Goal: Task Accomplishment & Management: Use online tool/utility

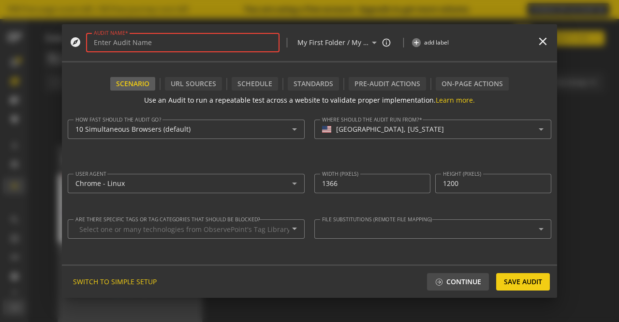
scroll to position [48, 0]
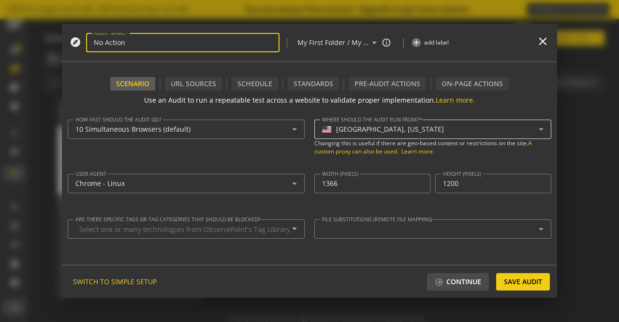
type input "No Action"
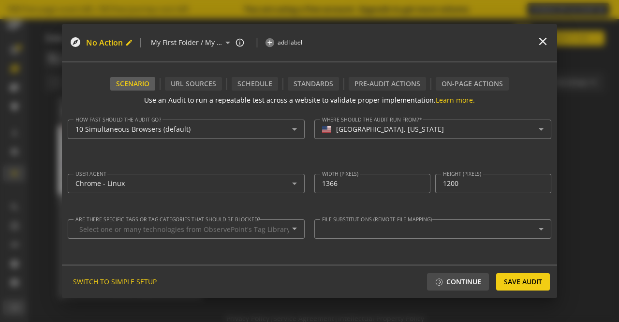
click at [126, 45] on mat-icon "edit" at bounding box center [129, 43] width 8 height 8
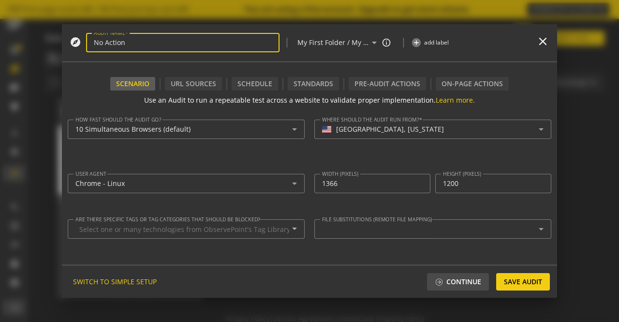
click at [96, 43] on input "No Action" at bounding box center [183, 43] width 178 height 8
type input "[DOMAIN_NAME] I No Action"
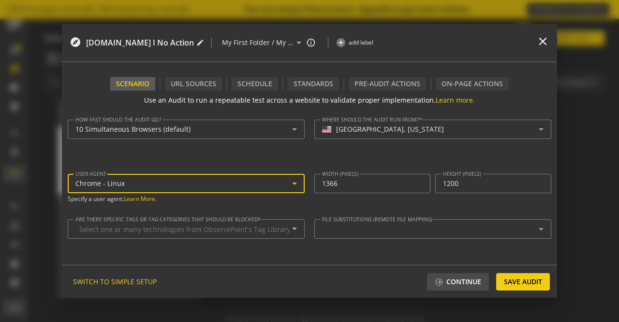
click at [255, 185] on div "Chrome - Linux" at bounding box center [183, 183] width 217 height 8
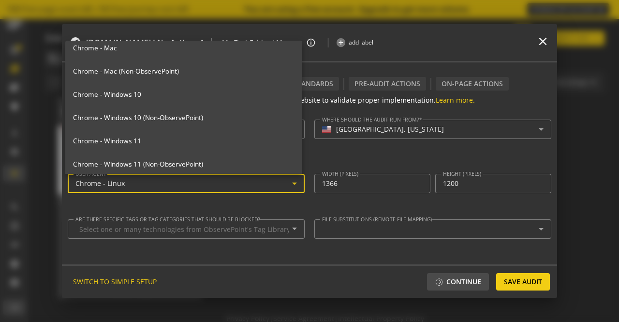
scroll to position [149, 0]
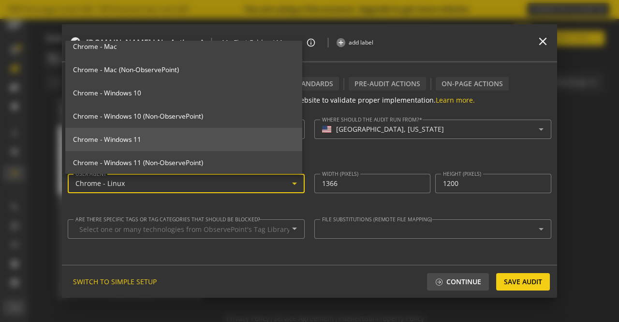
click at [179, 130] on mat-option "Chrome - Windows 11" at bounding box center [183, 139] width 237 height 23
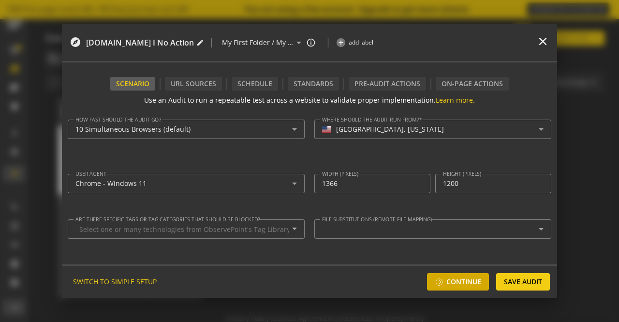
click at [450, 282] on span "Continue" at bounding box center [463, 281] width 35 height 17
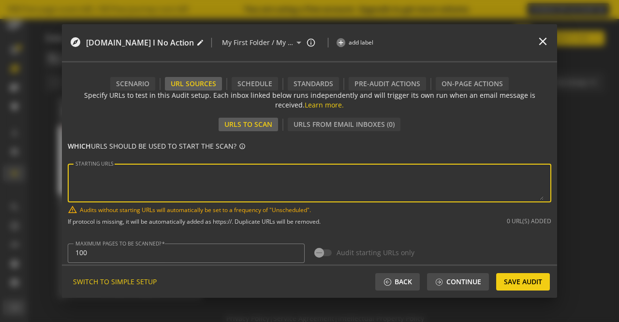
click at [217, 178] on textarea "STARTING URLS" at bounding box center [309, 183] width 468 height 34
click at [171, 173] on textarea "STARTING URLS" at bounding box center [309, 183] width 468 height 34
paste textarea "[URL][DOMAIN_NAME]"
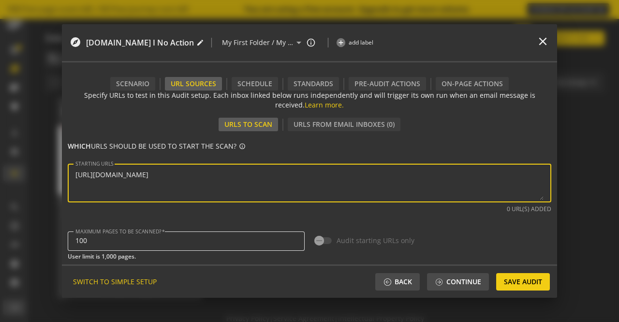
type textarea "[URL][DOMAIN_NAME]"
click at [112, 241] on input "100" at bounding box center [186, 241] width 222 height 8
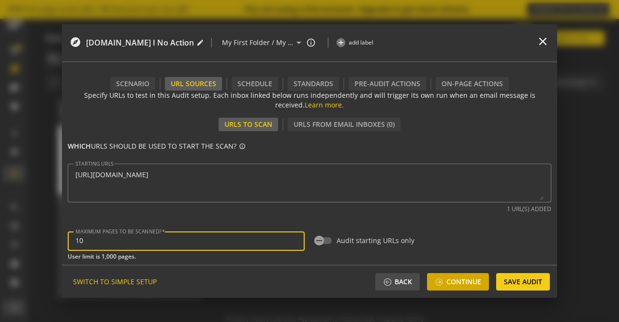
type input "10"
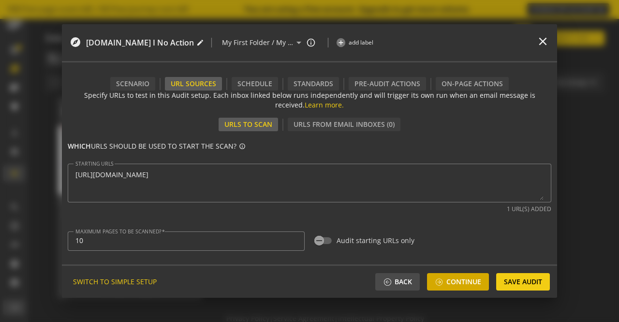
click at [473, 280] on span "Continue" at bounding box center [463, 281] width 35 height 17
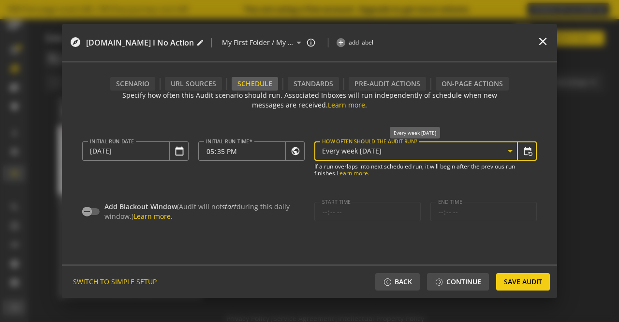
click at [340, 155] on div "Every week [DATE]" at bounding box center [419, 151] width 195 height 12
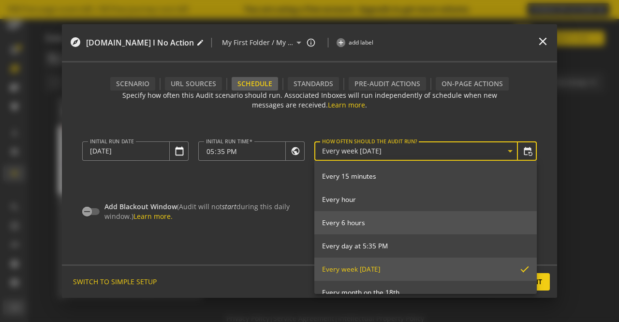
scroll to position [107, 0]
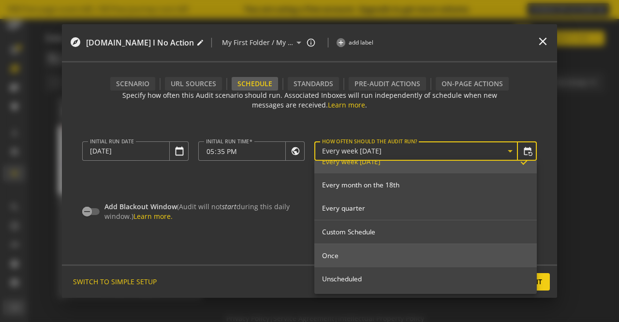
click at [356, 250] on mat-option "Once" at bounding box center [425, 255] width 223 height 23
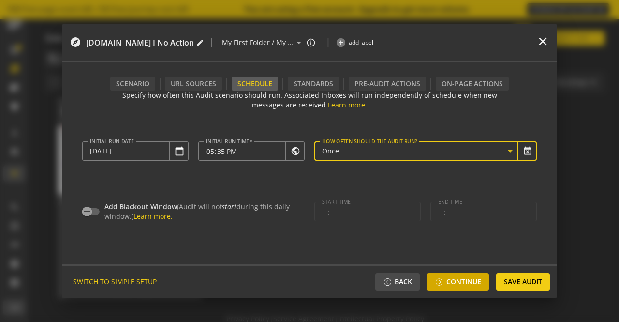
click at [458, 286] on span "Continue" at bounding box center [463, 281] width 35 height 17
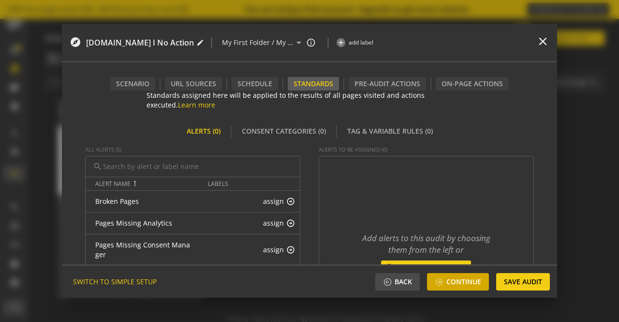
click at [463, 281] on span "Continue" at bounding box center [463, 281] width 35 height 17
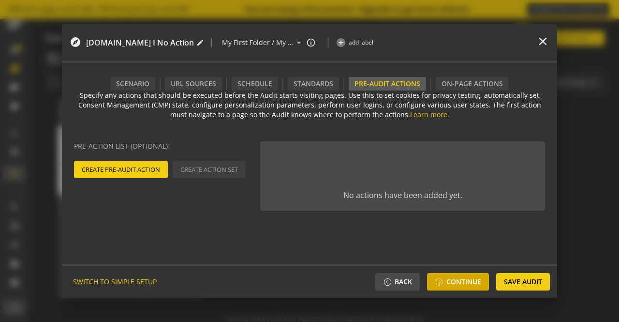
click at [463, 281] on span "Continue" at bounding box center [463, 281] width 35 height 17
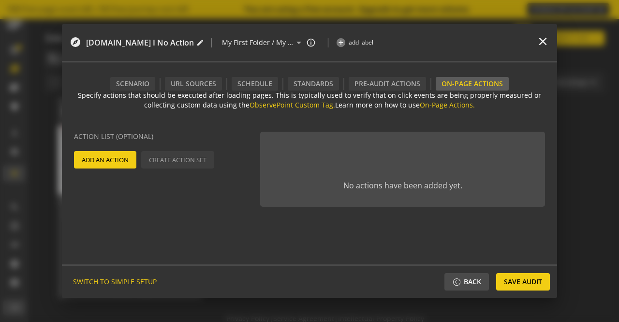
click at [137, 157] on div "Add An Action Create Action Set" at bounding box center [166, 159] width 189 height 17
click at [117, 164] on span "Add An Action" at bounding box center [105, 159] width 47 height 17
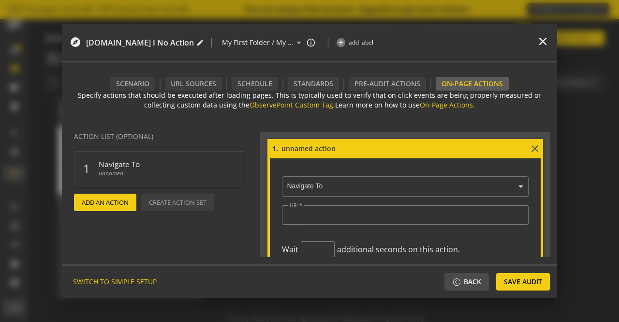
click at [311, 189] on ng-select "× Navigate To" at bounding box center [405, 185] width 247 height 24
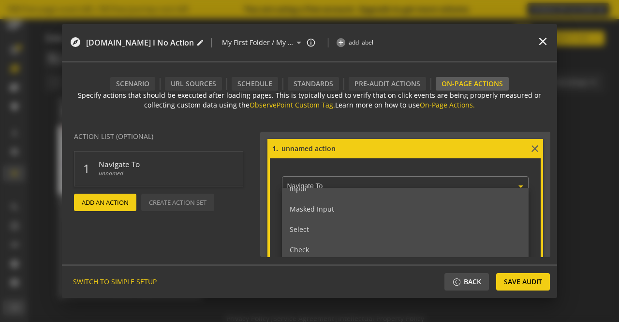
scroll to position [49, 0]
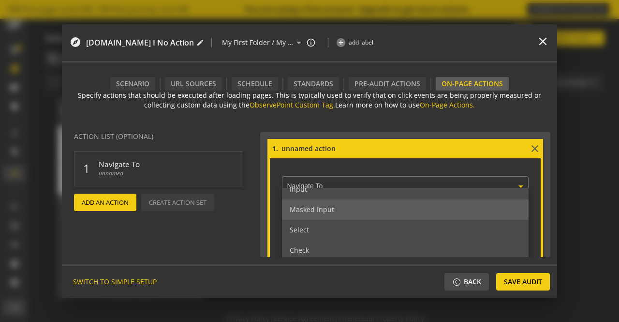
click at [339, 211] on div "Masked Input" at bounding box center [405, 209] width 247 height 20
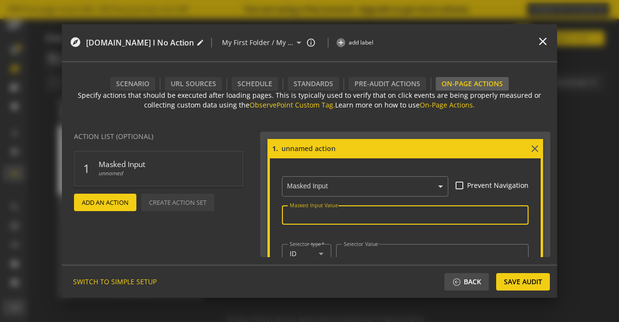
click at [331, 213] on input "Masked Input Value" at bounding box center [405, 214] width 231 height 8
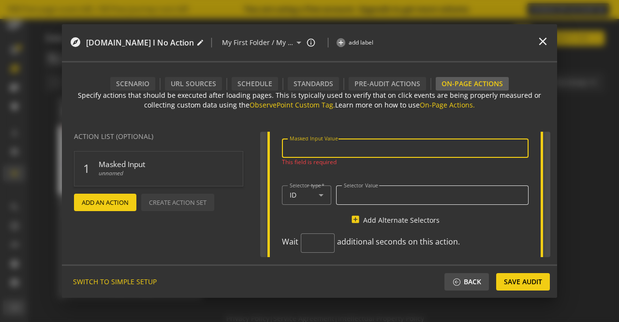
scroll to position [126, 0]
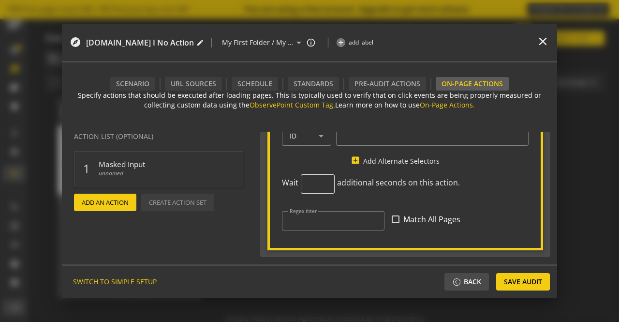
click at [311, 180] on input "number" at bounding box center [318, 183] width 18 height 9
type input "1"
click at [313, 222] on input "Regex filter" at bounding box center [333, 221] width 87 height 8
paste input "^https:\/\/repairstack\.3m\.com\/$"
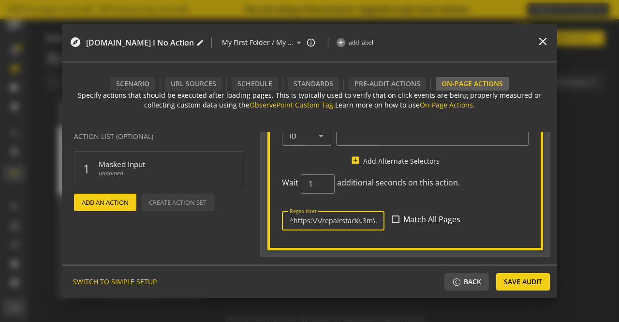
scroll to position [0, 21]
type input "^https:\/\/repairstack\.3m\.com\/$"
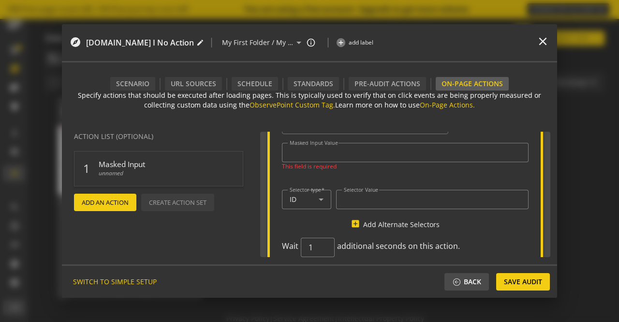
scroll to position [62, 0]
click at [361, 196] on input "Selector Value" at bounding box center [432, 200] width 177 height 8
paste input "signInName"
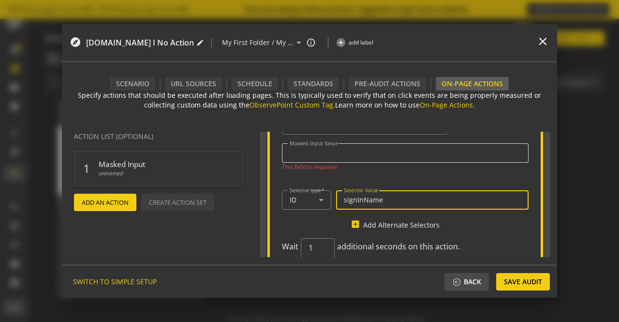
type input "signInName"
click at [323, 153] on input "Masked Input Value" at bounding box center [405, 152] width 231 height 8
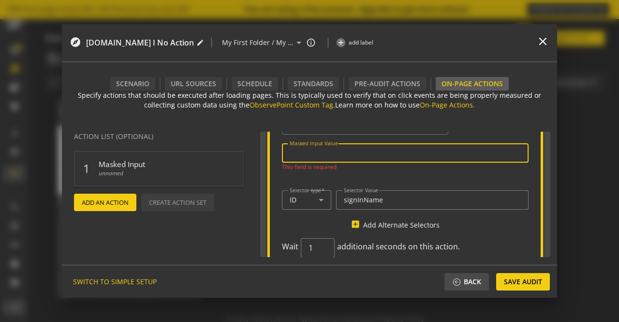
paste input "prodssomngr"
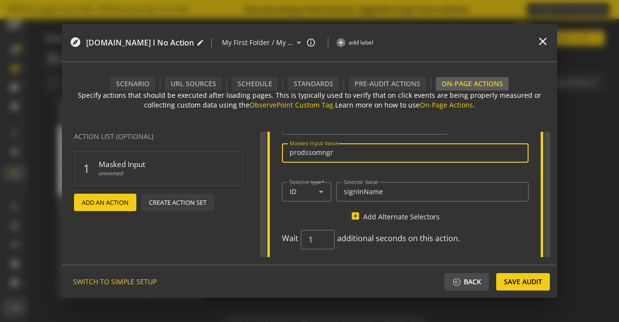
click at [316, 148] on input "prodssomngr" at bounding box center [405, 152] width 231 height 8
paste input "ae-"
type input "ae-prodssomngr"
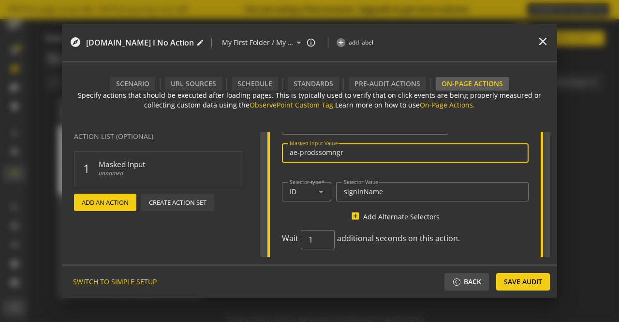
click at [104, 205] on span "Add An Action" at bounding box center [105, 201] width 47 height 17
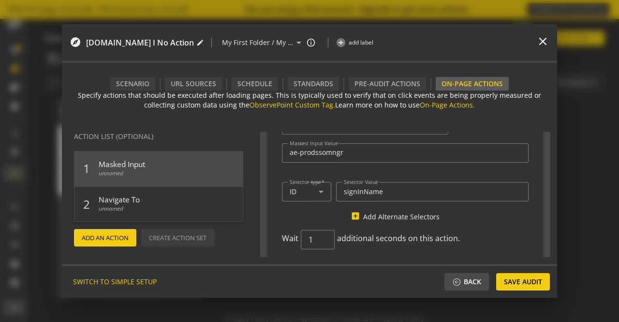
scroll to position [252, 0]
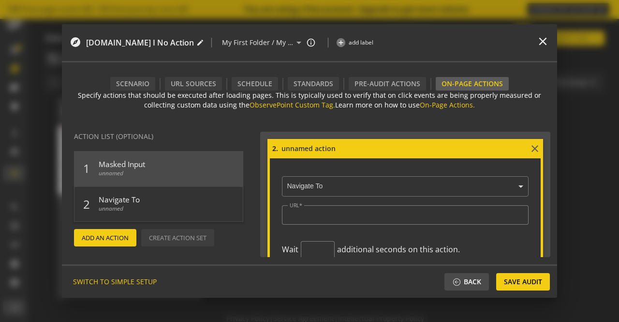
click at [335, 182] on input "text" at bounding box center [408, 186] width 242 height 9
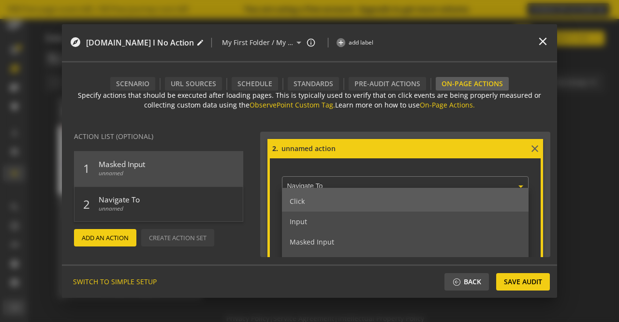
scroll to position [15, 0]
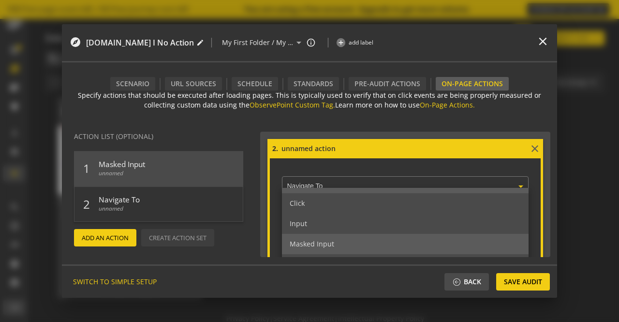
click at [309, 239] on span "Masked Input" at bounding box center [312, 243] width 45 height 9
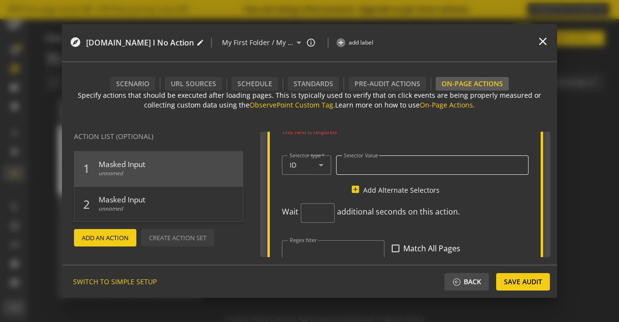
scroll to position [352, 0]
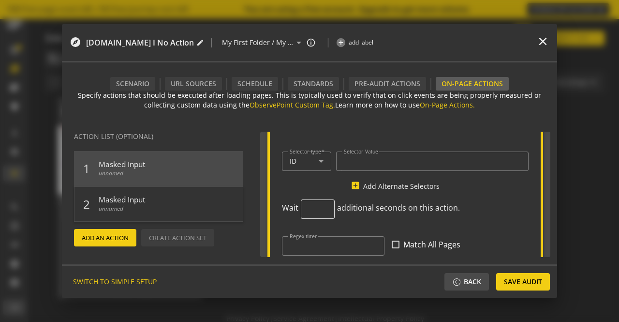
click at [315, 208] on input "number" at bounding box center [318, 209] width 18 height 9
click at [312, 207] on input "28" at bounding box center [318, 209] width 18 height 9
type input "1"
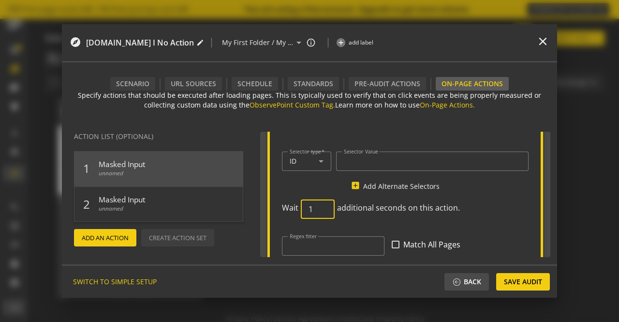
click at [442, 199] on div "Wait 1 additional seconds on this action." at bounding box center [372, 213] width 180 height 29
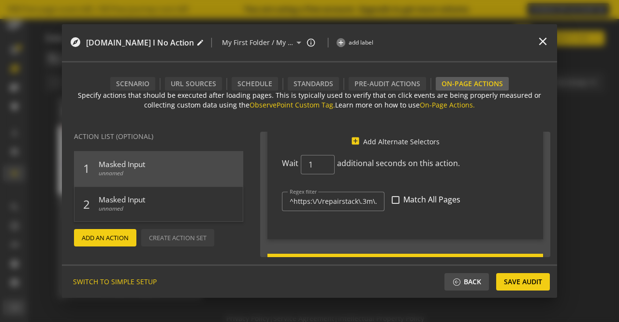
scroll to position [136, 0]
click at [344, 200] on input "^https:\/\/repairstack\.3m\.com\/$" at bounding box center [333, 202] width 87 height 8
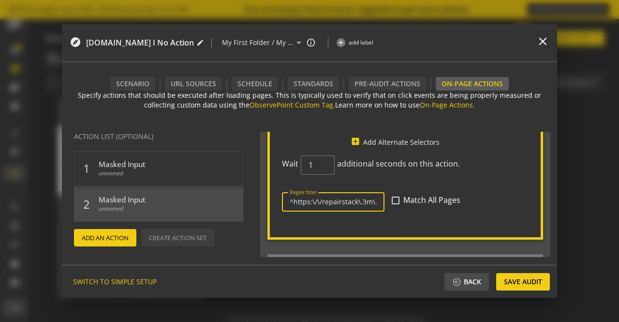
click at [344, 200] on input "^https:\/\/repairstack\.3m\.com\/$" at bounding box center [333, 202] width 87 height 8
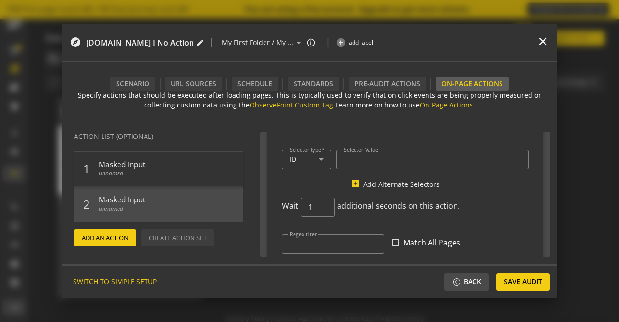
scroll to position [382, 0]
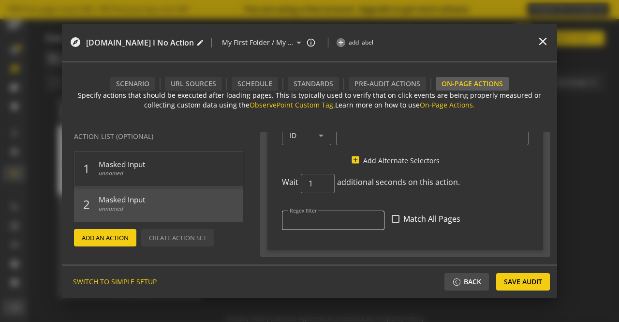
click at [338, 212] on div at bounding box center [333, 219] width 87 height 19
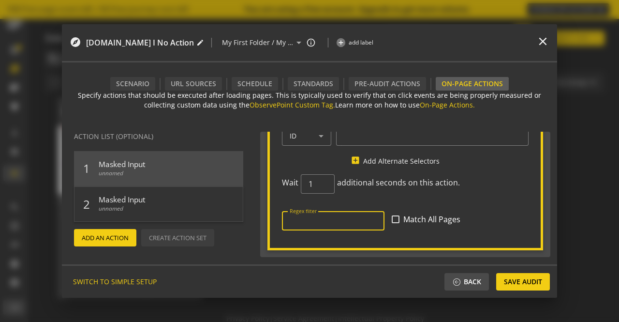
paste input "^https:\/\/repairstack\.3m\.com\/$"
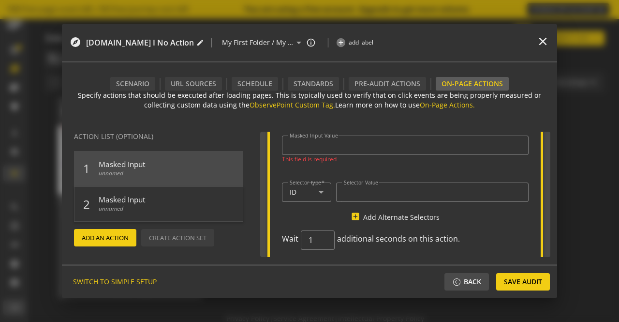
scroll to position [310, 0]
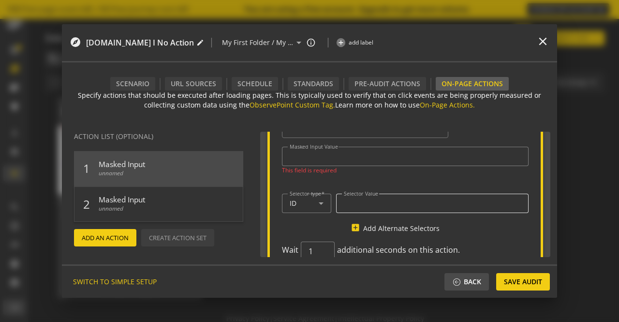
type input "^https:\/\/repairstack\.3m\.com\/$"
click at [389, 204] on input "Selector Value" at bounding box center [432, 203] width 177 height 8
click at [357, 202] on input "Selector Value" at bounding box center [432, 203] width 177 height 8
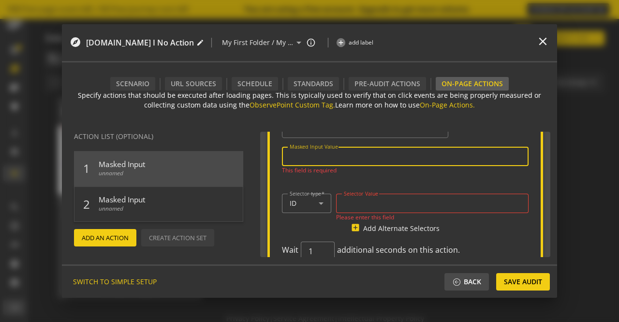
click at [317, 158] on input "Masked Input Value" at bounding box center [405, 156] width 231 height 8
paste input "Testing@1234"
type input "Testing@1234"
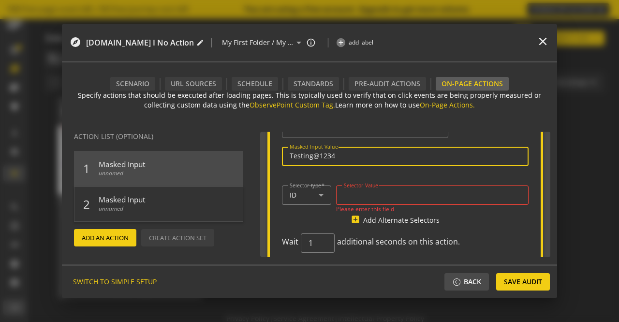
click at [367, 193] on input "Selector Value" at bounding box center [432, 195] width 177 height 8
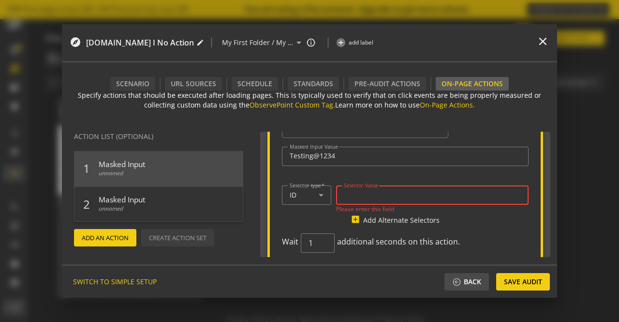
paste input "password"
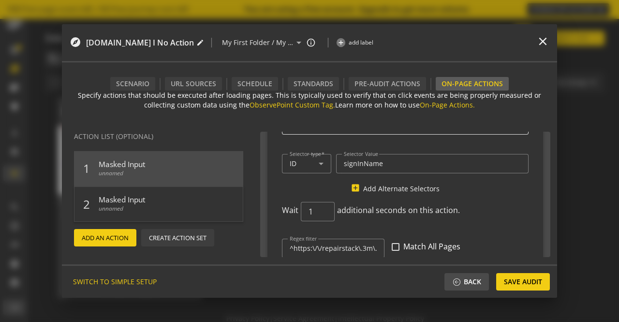
type input "password"
click at [352, 219] on span "additional seconds on this action." at bounding box center [399, 216] width 125 height 23
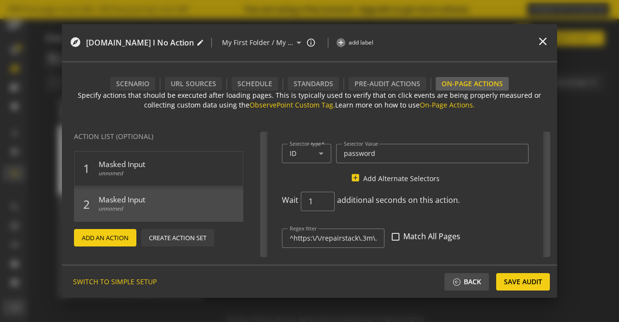
scroll to position [382, 0]
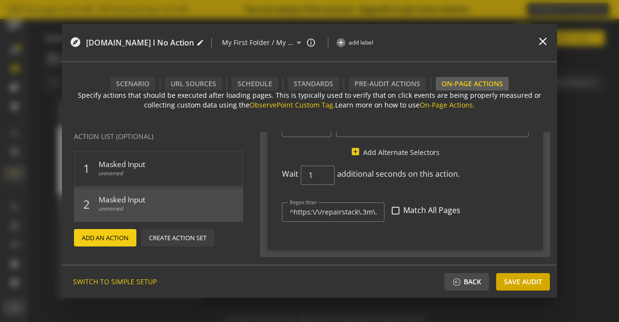
click at [518, 284] on span "Save Audit" at bounding box center [523, 281] width 38 height 17
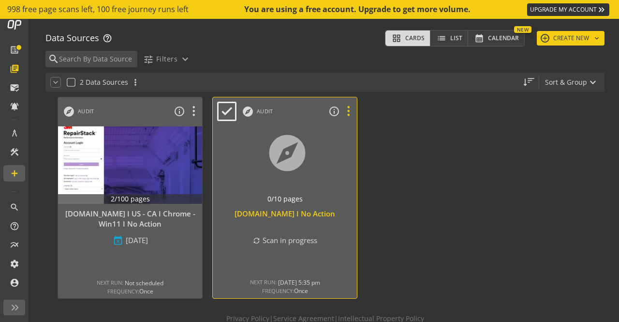
click at [352, 111] on icon at bounding box center [348, 111] width 17 height 13
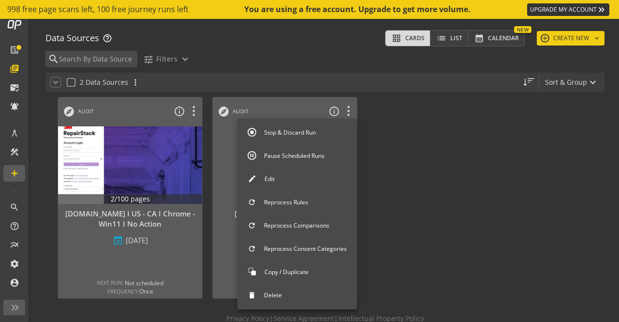
click at [298, 169] on button "Edit" at bounding box center [296, 179] width 119 height 20
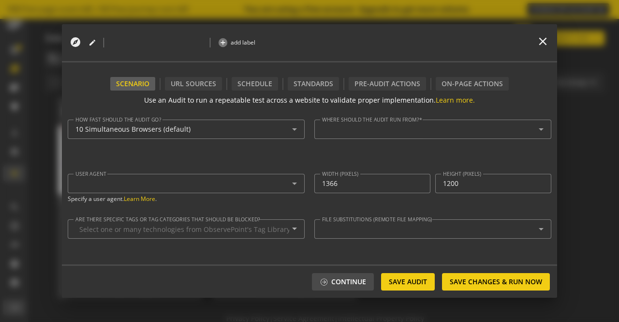
type textarea "[PERSON_NAME][EMAIL_ADDRESS][DOMAIN_NAME]"
type textarea "[URL][DOMAIN_NAME]"
type input "10"
type input "^https?://([^/:\?]*\.)?[DOMAIN_NAME]([^.]|$)"
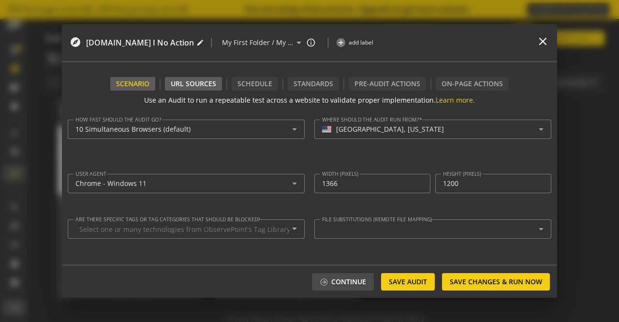
click at [193, 81] on div "URL Sources" at bounding box center [193, 84] width 57 height 14
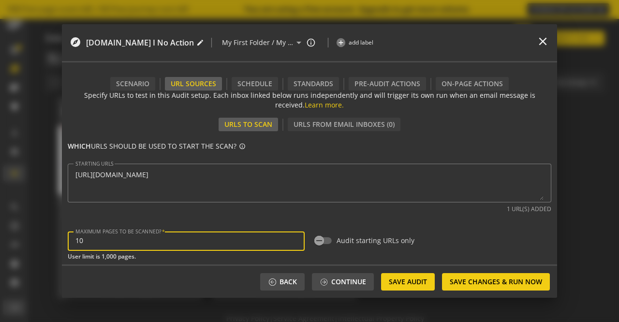
click at [87, 240] on input "10" at bounding box center [186, 241] width 222 height 8
type input "1"
type input "50"
click at [472, 283] on span "Save Changes & Run Now" at bounding box center [496, 281] width 92 height 17
